Goal: Information Seeking & Learning: Learn about a topic

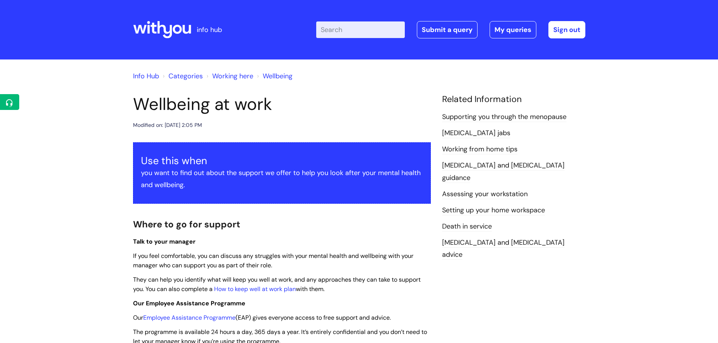
click at [378, 35] on input "Enter your search term here..." at bounding box center [360, 29] width 89 height 17
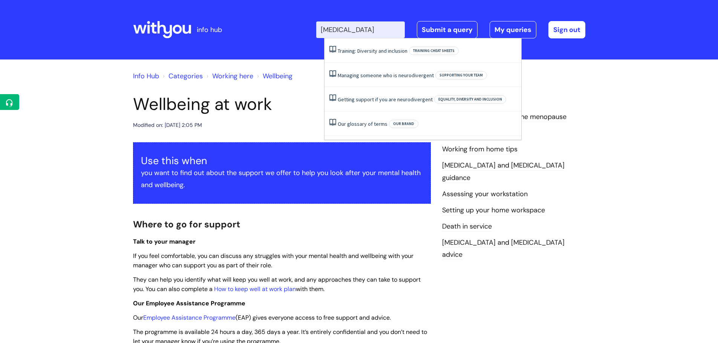
type input "adhd"
click button "Search" at bounding box center [0, 0] width 0 height 0
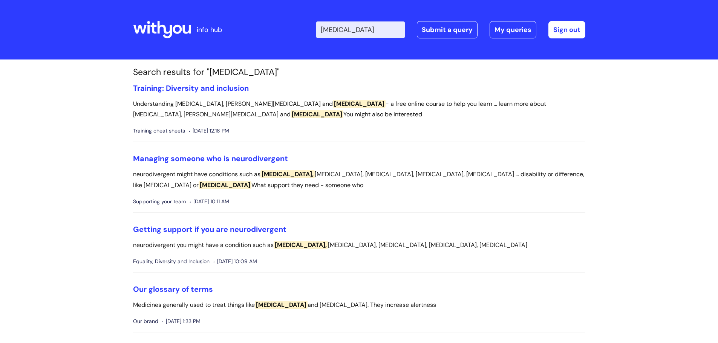
drag, startPoint x: 134, startPoint y: 104, endPoint x: 165, endPoint y: 119, distance: 34.4
click at [165, 119] on p "Understanding Autism, Asperger's and ADHD - a free online course to help you le…" at bounding box center [359, 110] width 452 height 22
click at [274, 136] on div "Training cheat sheets Wed, 19 May, 2021 at 12:18 PM" at bounding box center [359, 130] width 452 height 9
drag, startPoint x: 279, startPoint y: 133, endPoint x: 125, endPoint y: 101, distance: 156.6
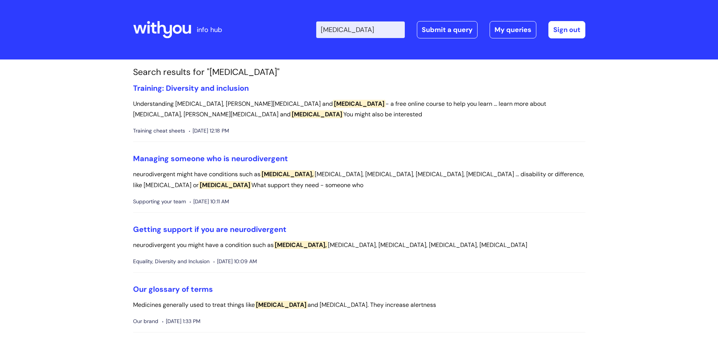
click at [125, 101] on div "Search results for "adhd" Training: Diversity and inclusion Understanding Autis…" at bounding box center [359, 218] width 718 height 317
drag, startPoint x: 277, startPoint y: 133, endPoint x: 112, endPoint y: 85, distance: 172.1
click at [112, 85] on div "Search results for "adhd" Training: Diversity and inclusion Understanding Autis…" at bounding box center [359, 218] width 718 height 317
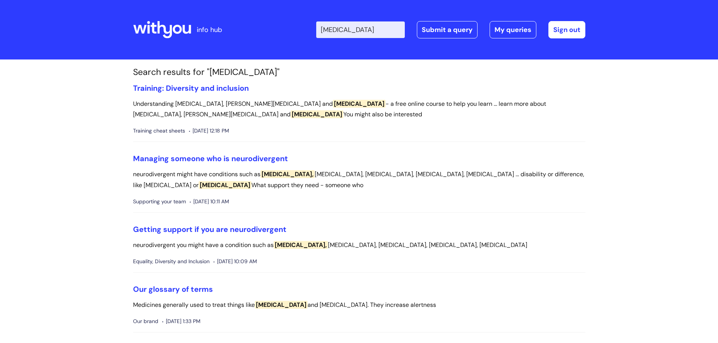
drag, startPoint x: 269, startPoint y: 133, endPoint x: 96, endPoint y: 90, distance: 179.1
click at [96, 90] on div "Search results for "adhd" Training: Diversity and inclusion Understanding Autis…" at bounding box center [359, 218] width 718 height 317
click at [201, 89] on link "Training: Diversity and inclusion" at bounding box center [191, 88] width 116 height 10
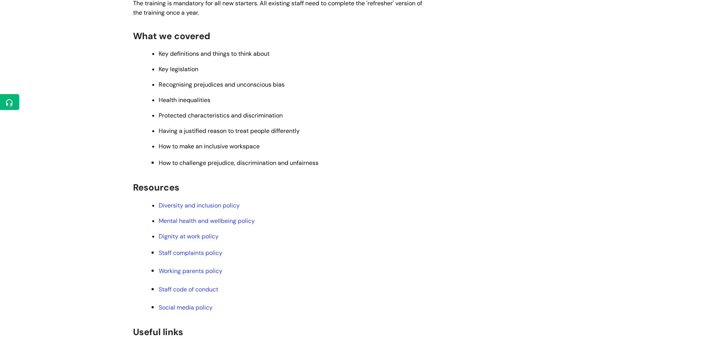
scroll to position [457, 0]
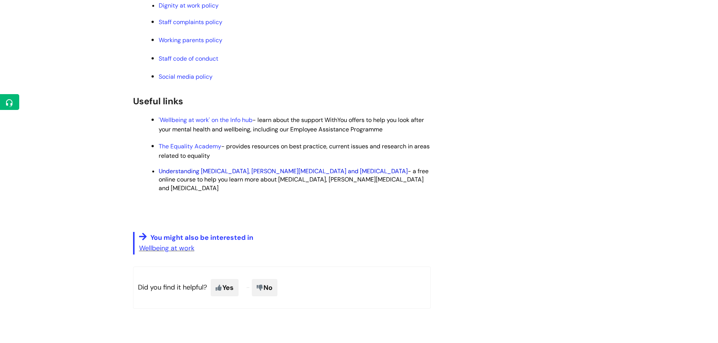
click at [203, 172] on link "Understanding [MEDICAL_DATA], [PERSON_NAME][MEDICAL_DATA] and [MEDICAL_DATA]" at bounding box center [283, 171] width 249 height 8
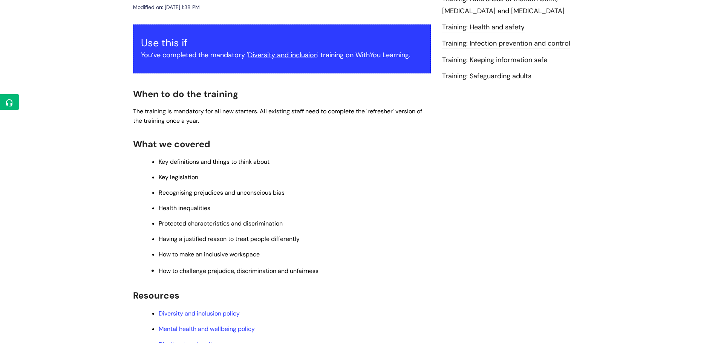
scroll to position [156, 0]
